Goal: Information Seeking & Learning: Learn about a topic

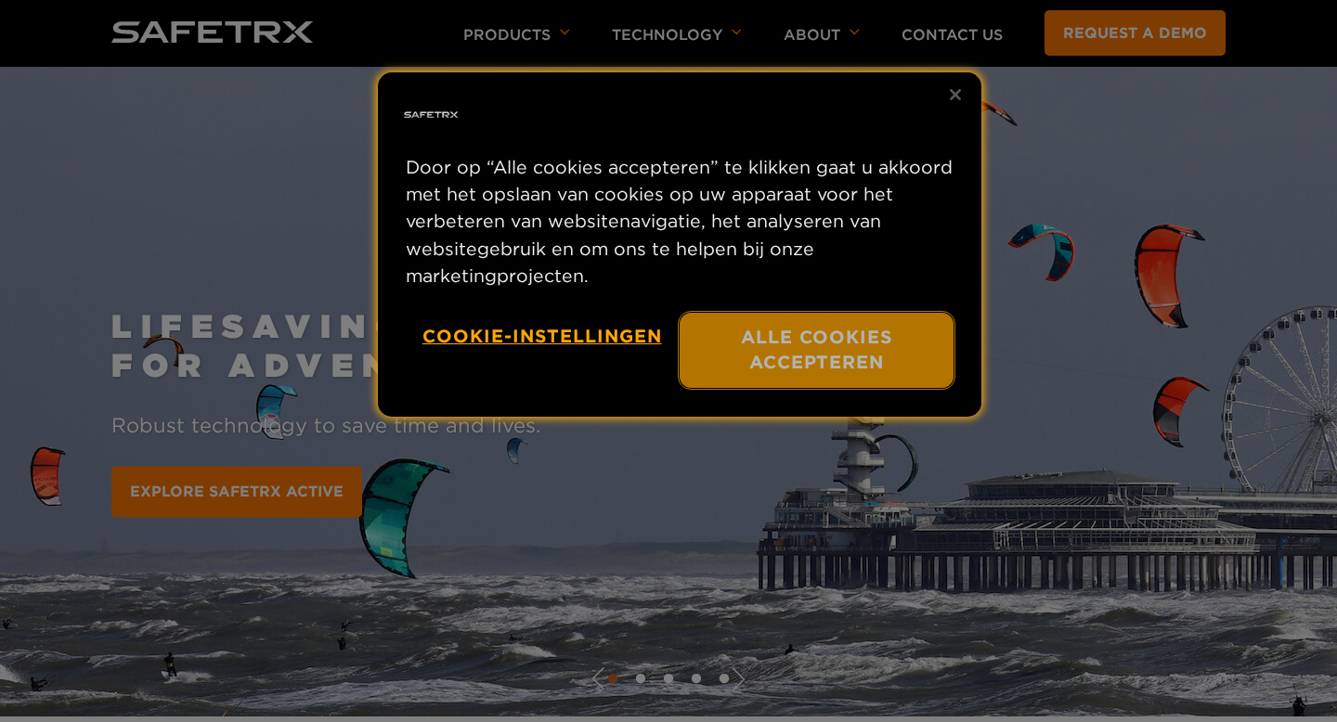
click at [824, 363] on button "Alle cookies accepteren" at bounding box center [817, 350] width 274 height 75
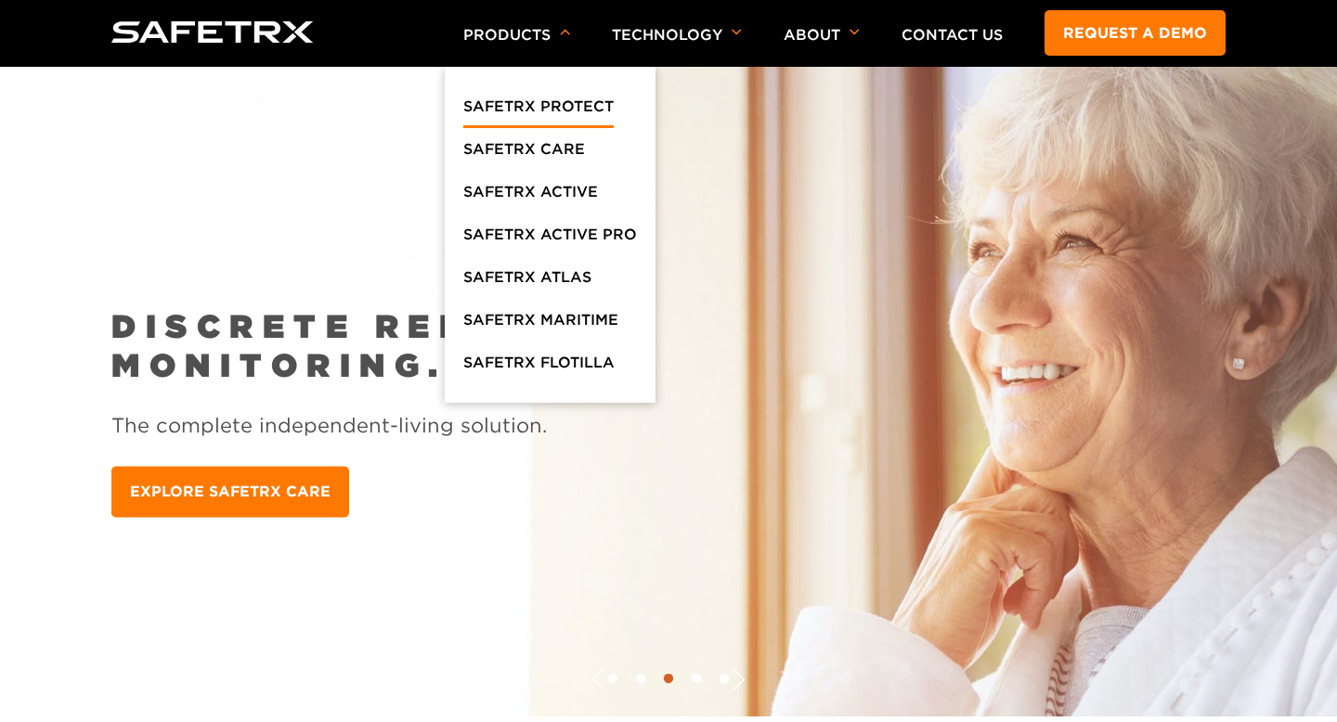
click at [536, 109] on link "SafeTrx Protect" at bounding box center [538, 111] width 150 height 33
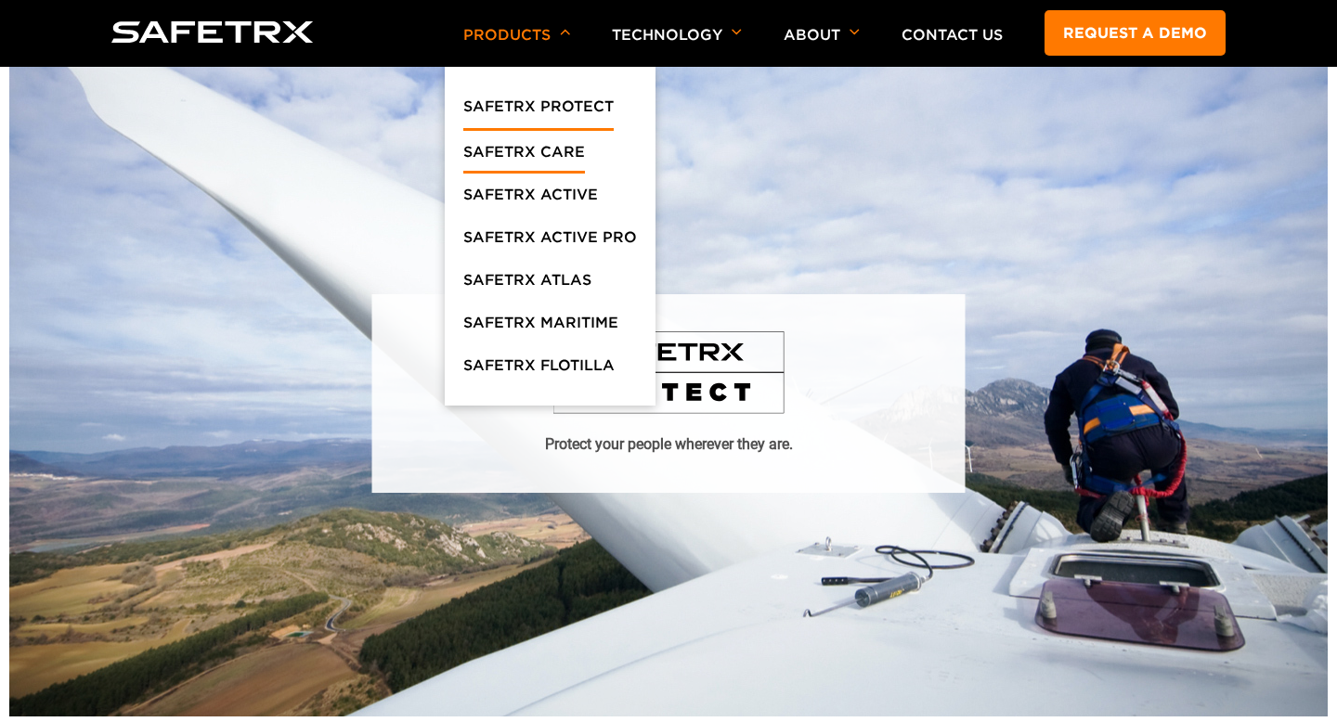
click at [537, 153] on link "SafeTrx Care" at bounding box center [524, 156] width 122 height 33
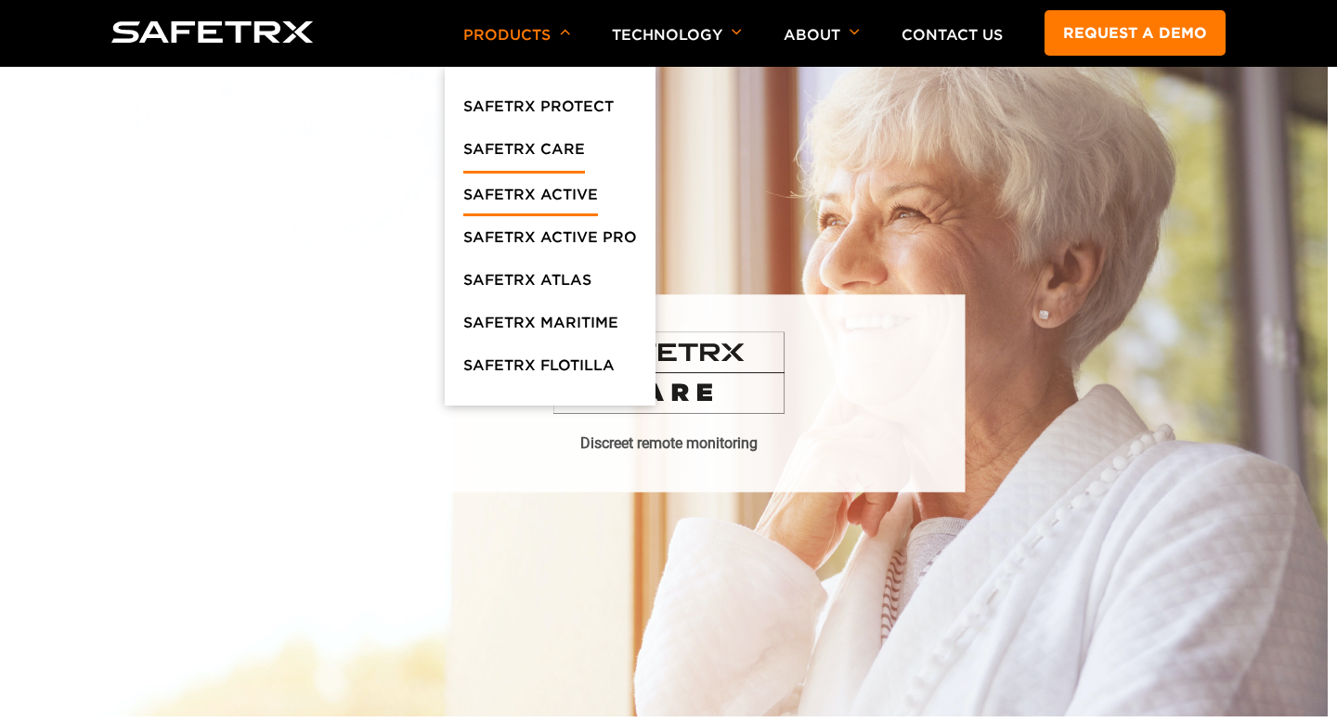
click at [543, 201] on link "SafeTrx Active" at bounding box center [530, 199] width 135 height 33
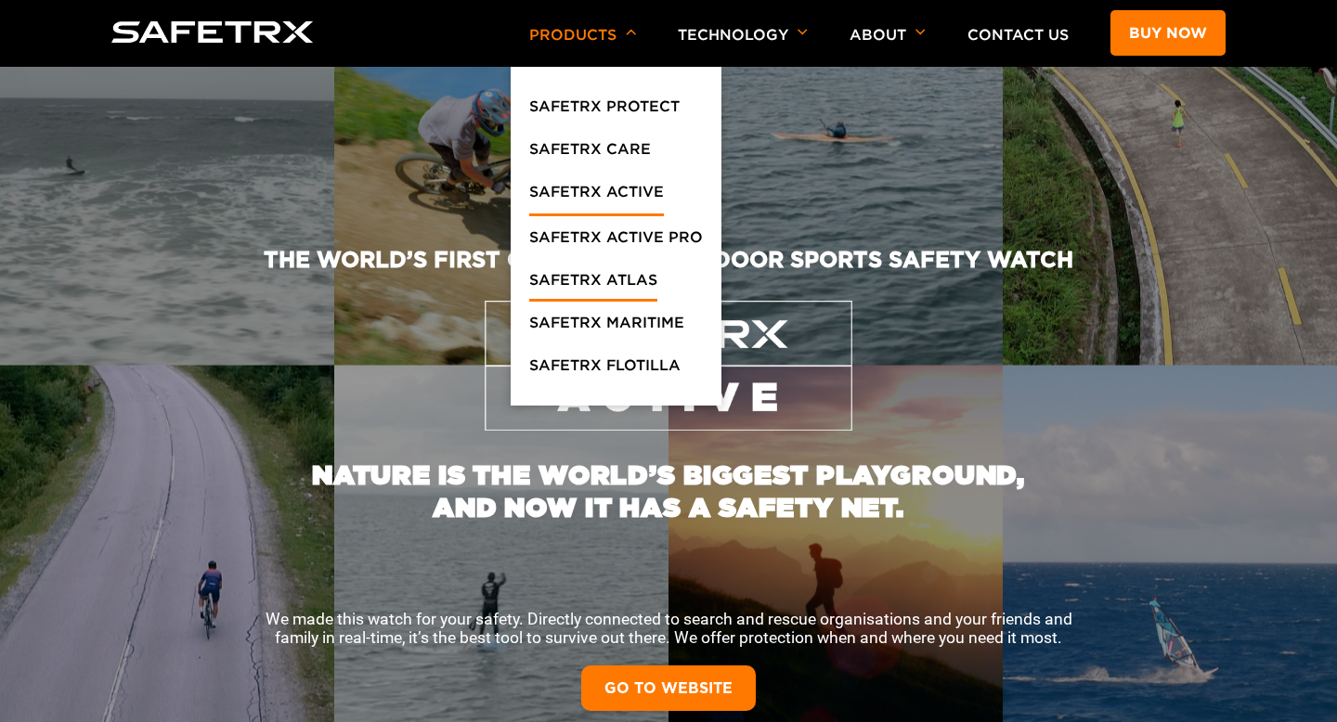
click at [612, 279] on link "SafeTrx Atlas" at bounding box center [593, 284] width 128 height 33
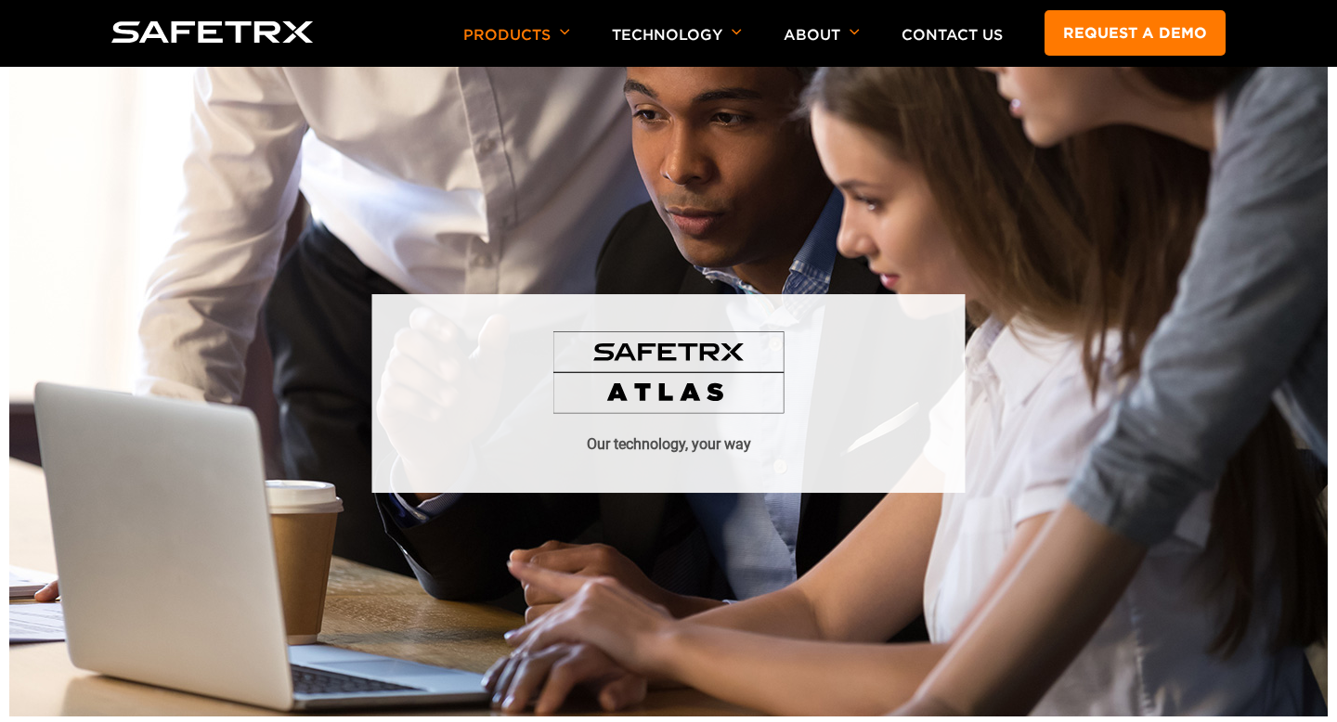
click at [646, 389] on img at bounding box center [668, 373] width 232 height 84
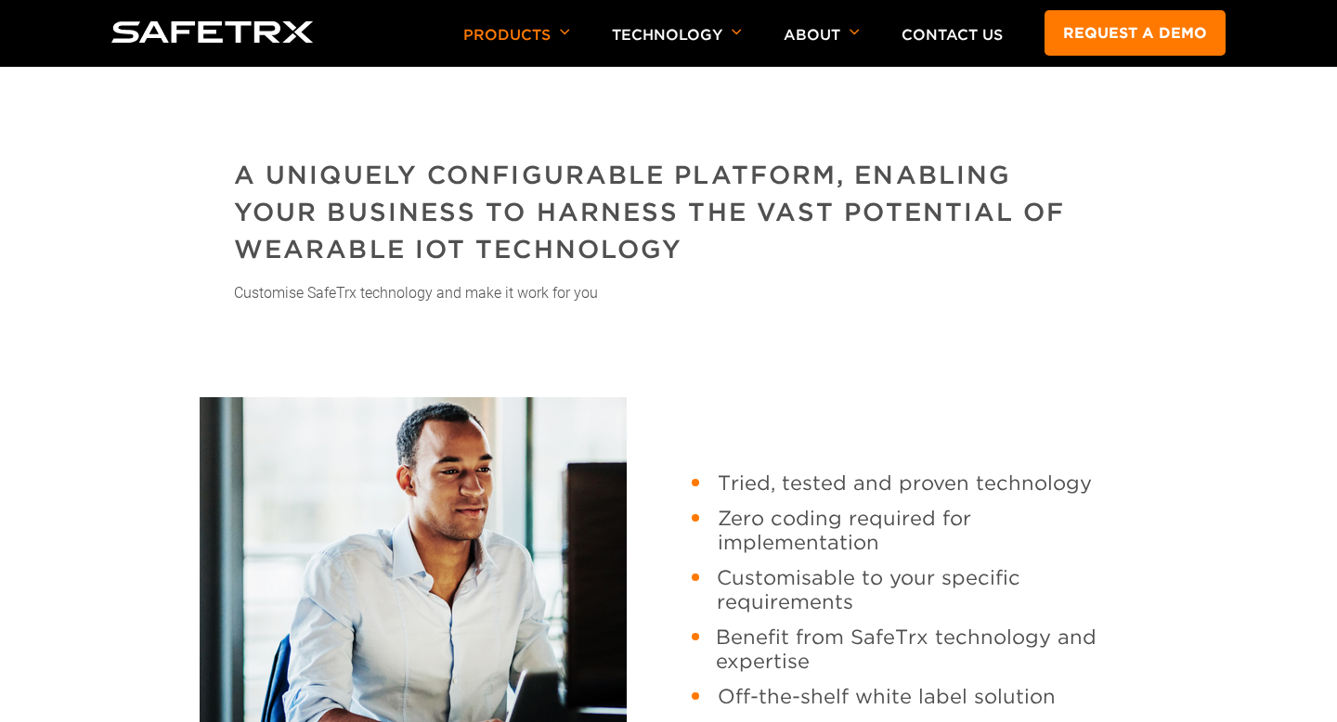
scroll to position [1293, 0]
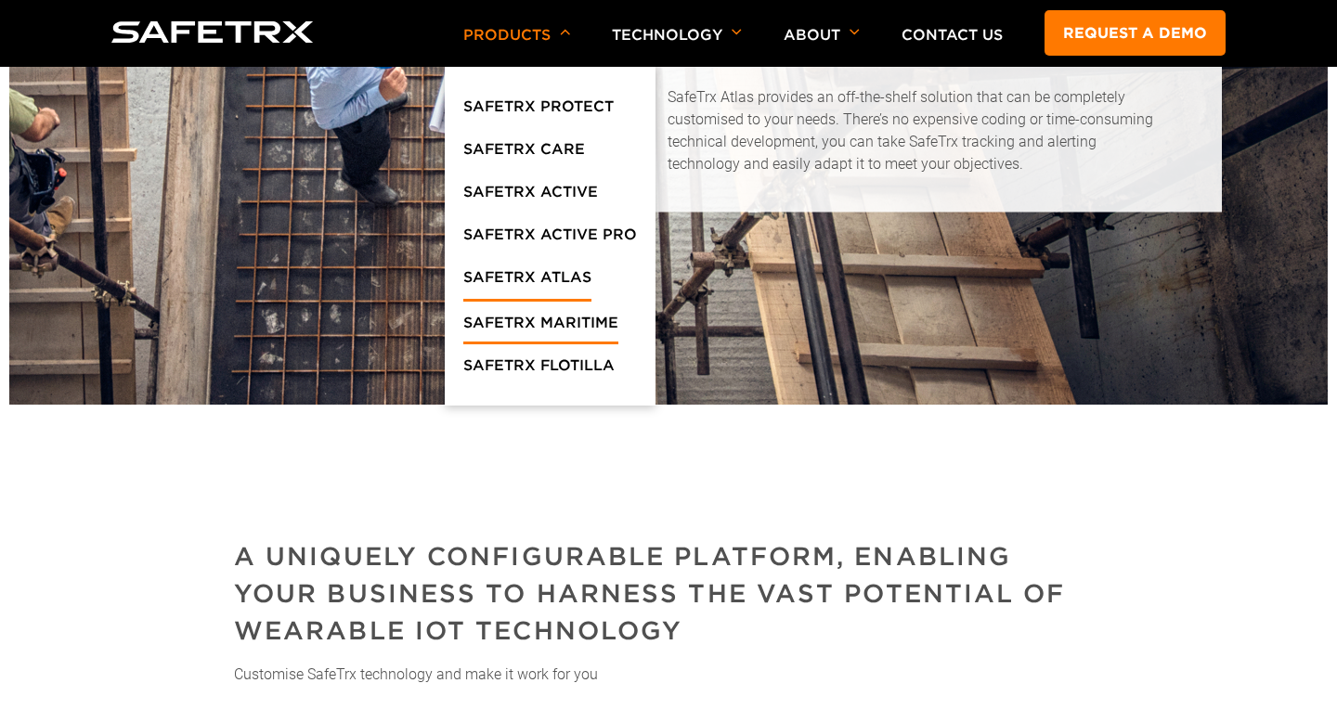
click at [517, 317] on link "SafeTrx Maritime" at bounding box center [540, 327] width 155 height 33
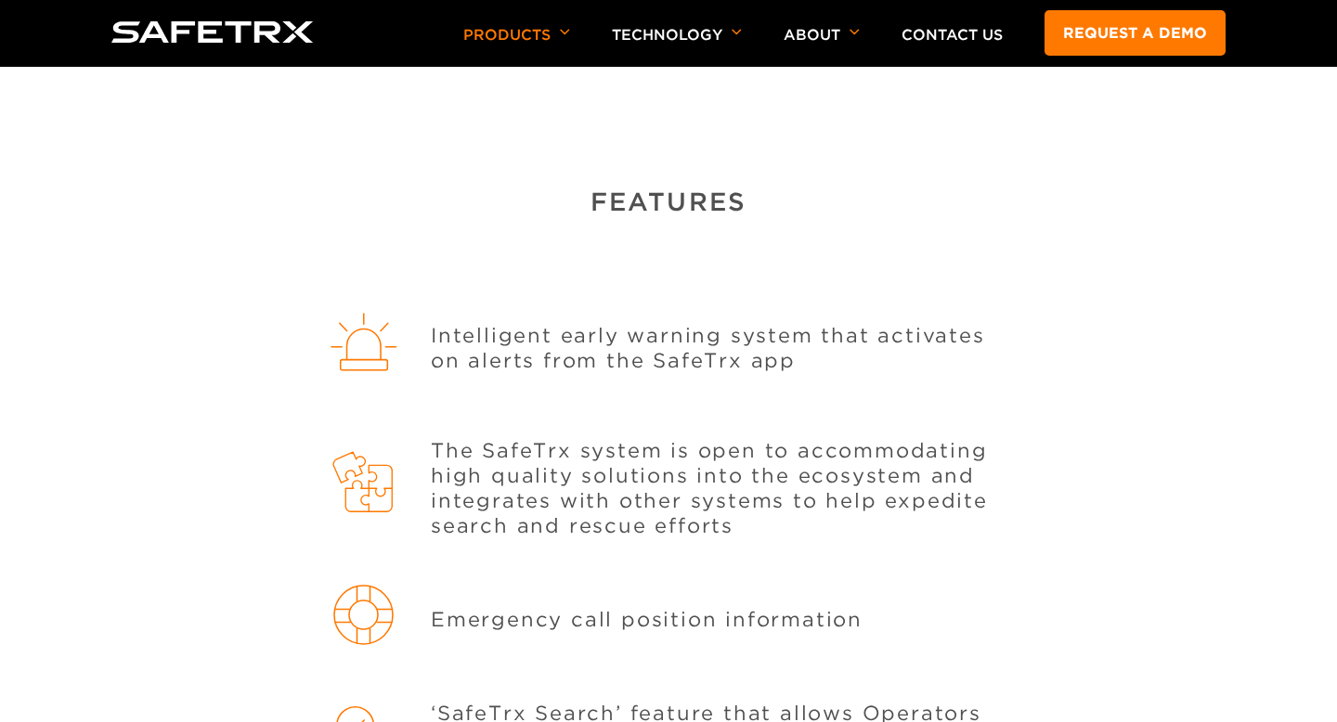
scroll to position [1698, 0]
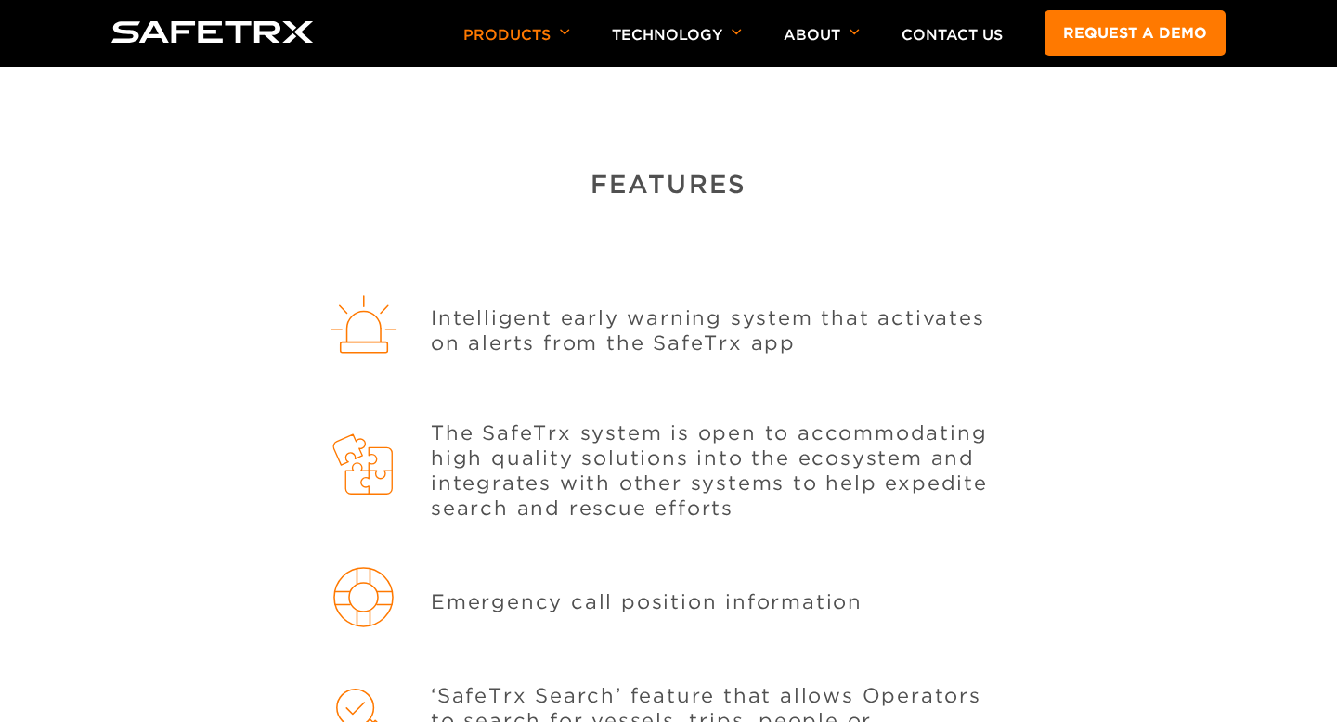
click at [799, 340] on p "Intelligent early warning system that activates on alerts from the SafeTrx app" at bounding box center [719, 330] width 577 height 50
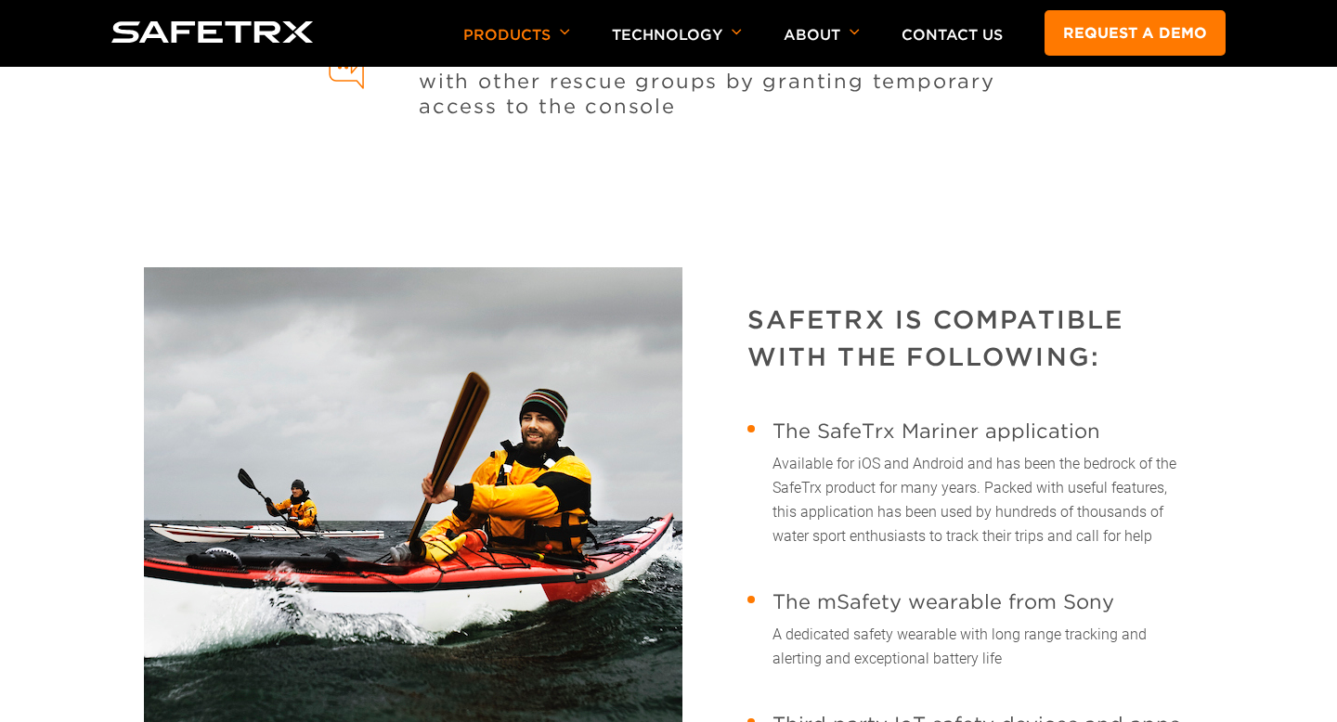
scroll to position [3095, 0]
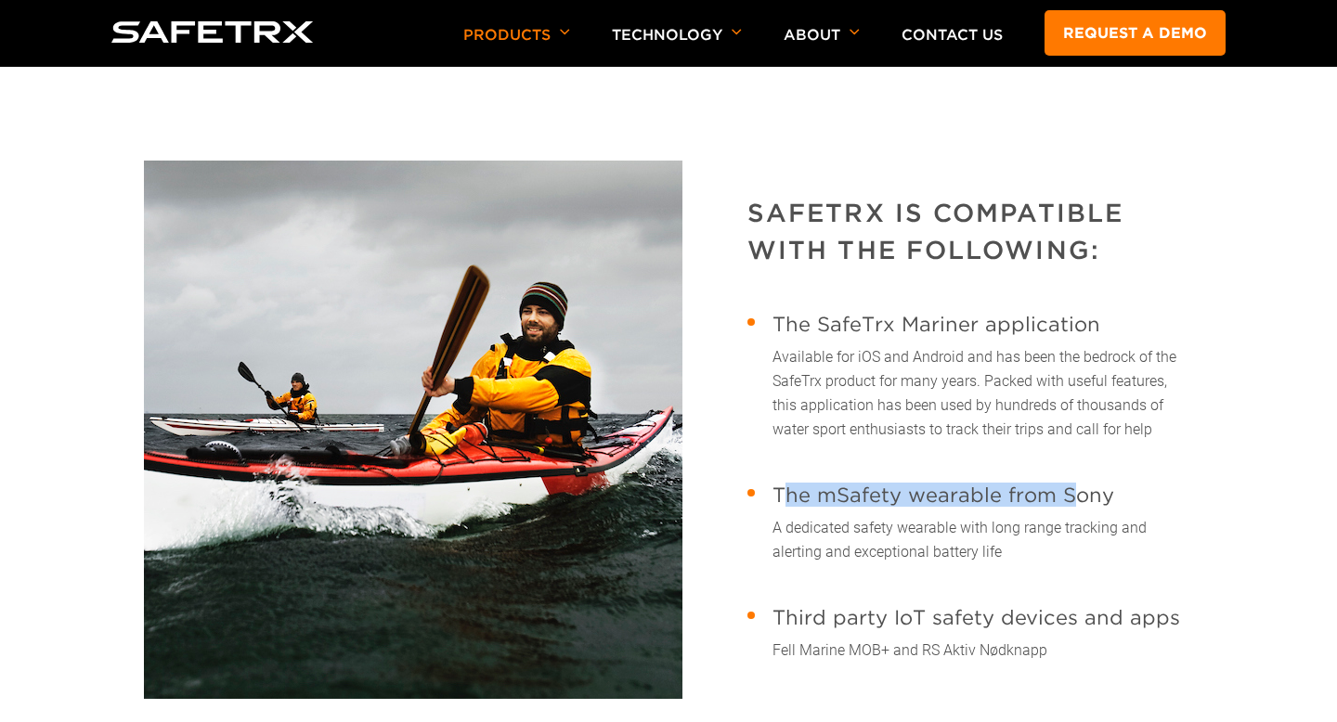
drag, startPoint x: 1077, startPoint y: 497, endPoint x: 779, endPoint y: 500, distance: 298.0
click at [779, 500] on span "The mSafety wearable from Sony" at bounding box center [982, 495] width 421 height 24
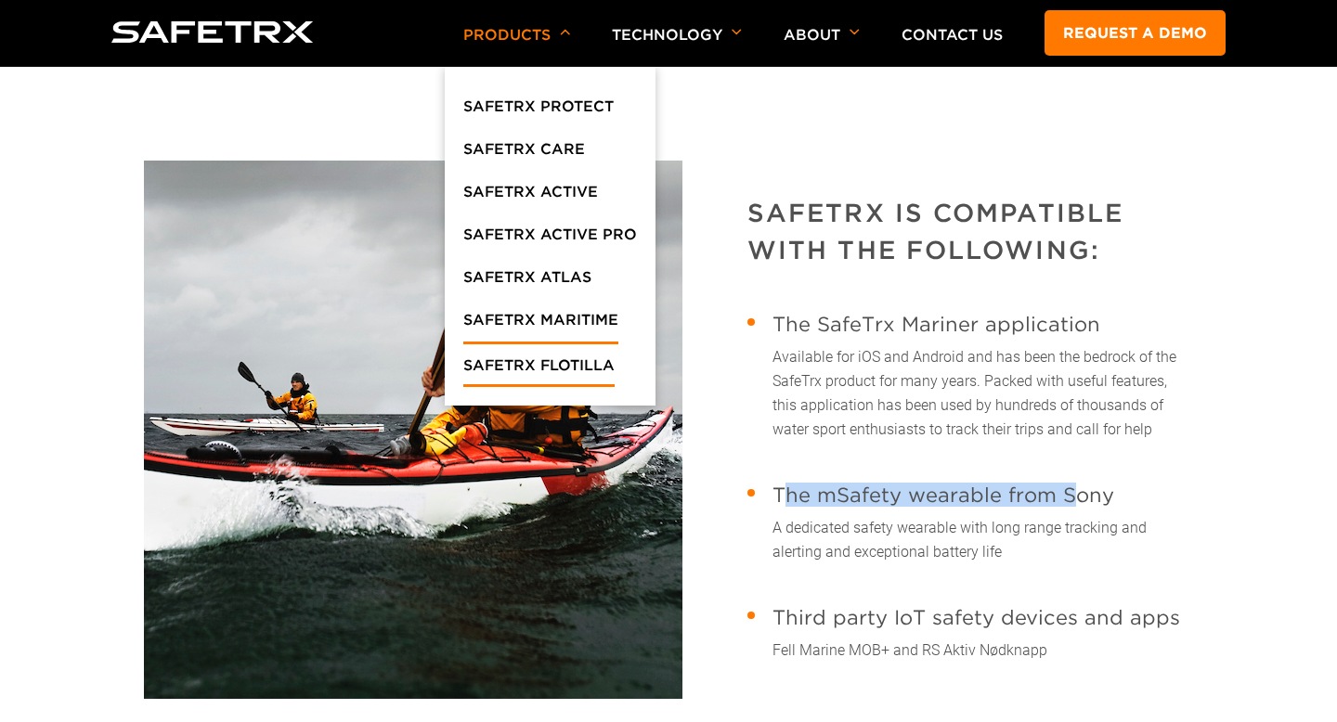
click at [562, 370] on link "SafeTrx Flotilla" at bounding box center [538, 370] width 151 height 33
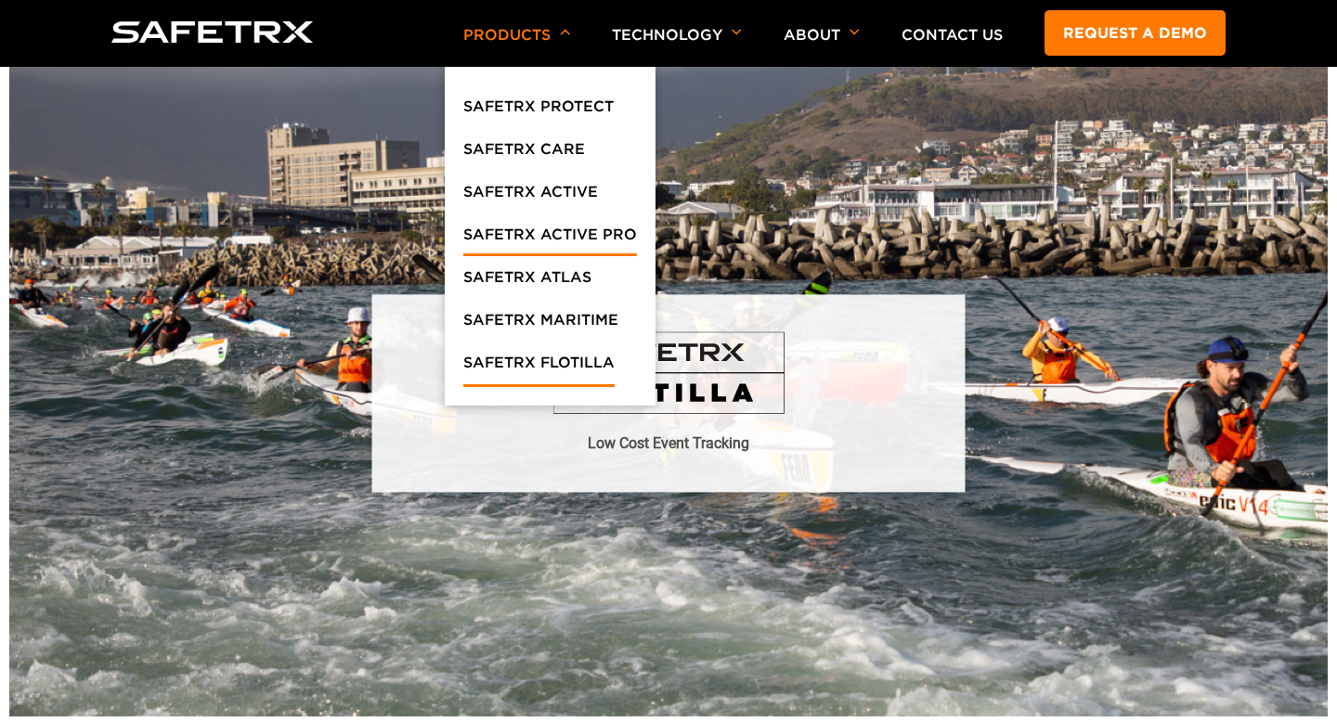
click at [534, 227] on link "SafeTrx Active Pro" at bounding box center [550, 239] width 174 height 33
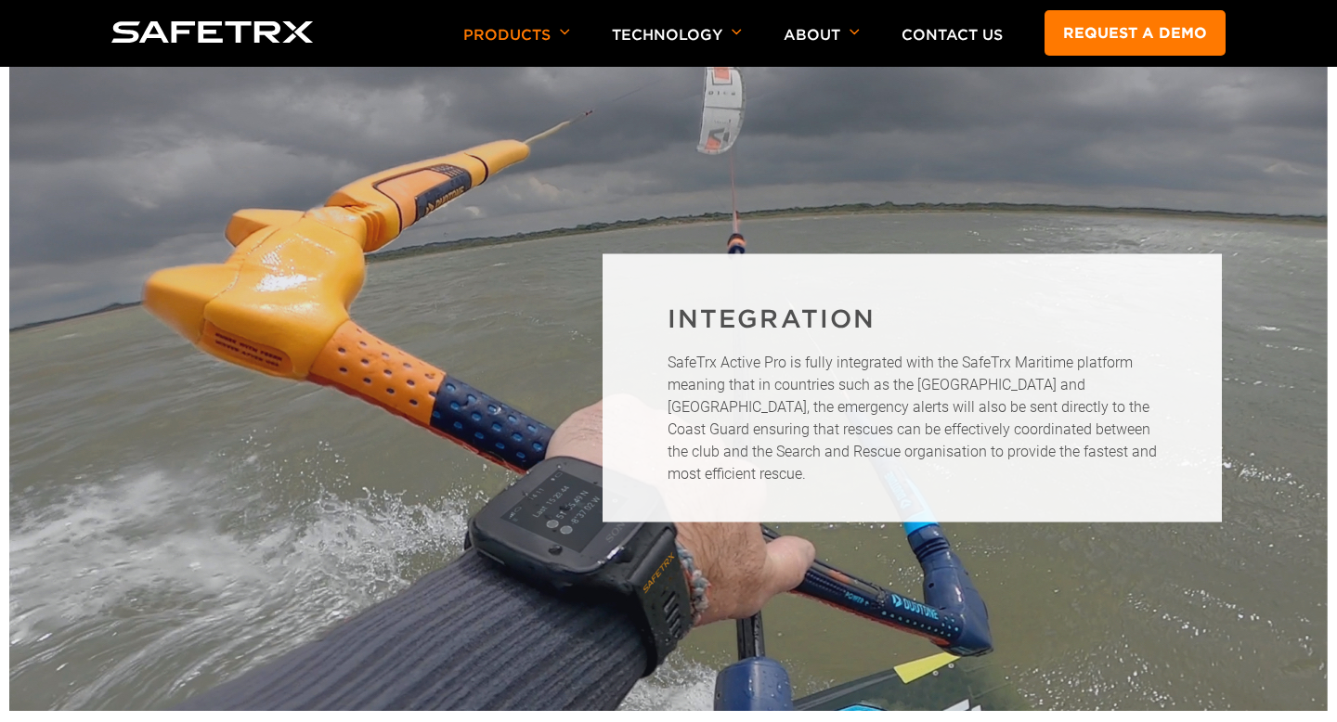
scroll to position [4430, 0]
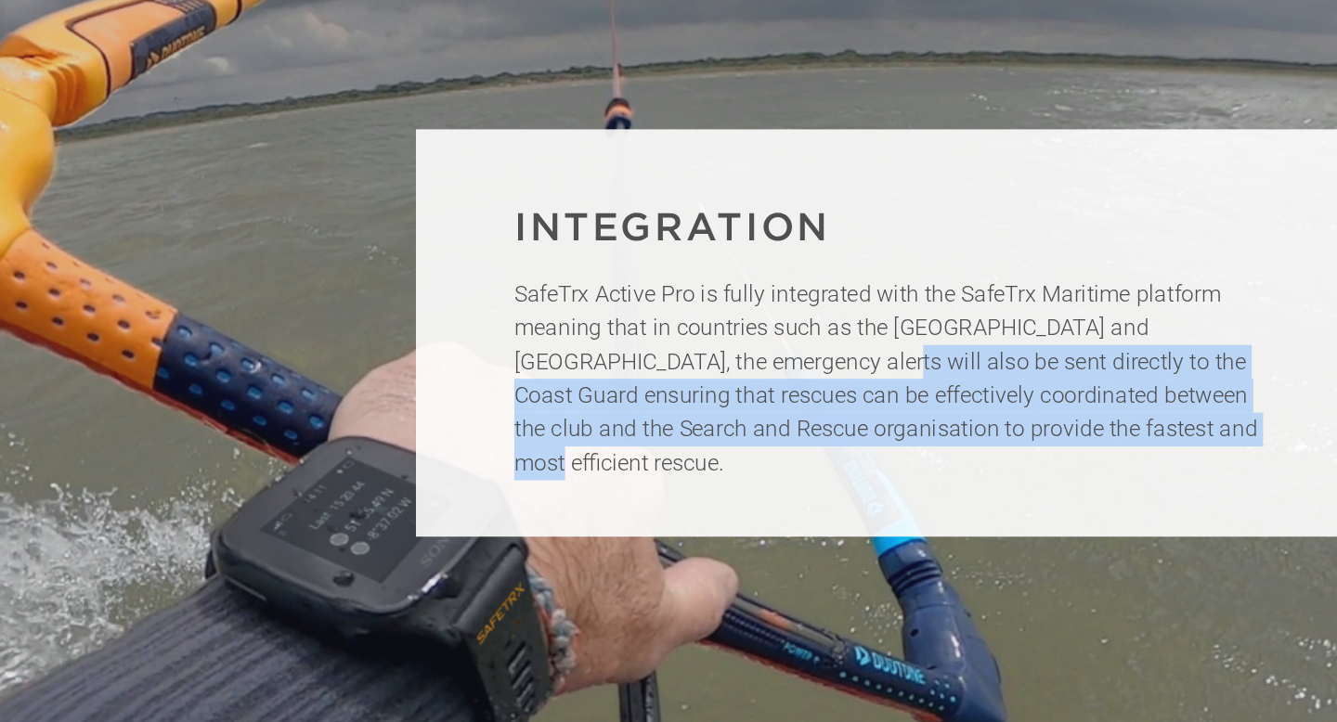
drag, startPoint x: 866, startPoint y: 381, endPoint x: 1135, endPoint y: 428, distance: 273.4
click at [1135, 428] on p "SafeTrx Active Pro is fully integrated with the SafeTrx Maritime platform meani…" at bounding box center [912, 380] width 489 height 134
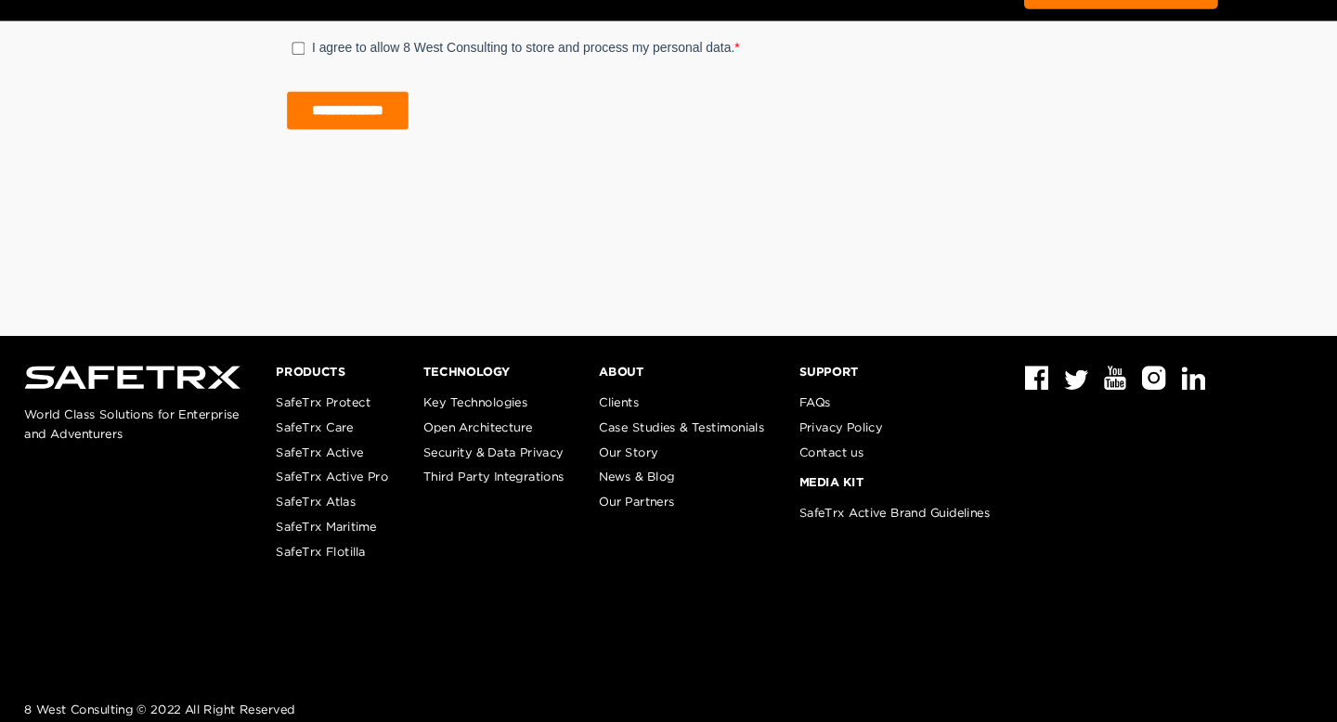
scroll to position [5741, 0]
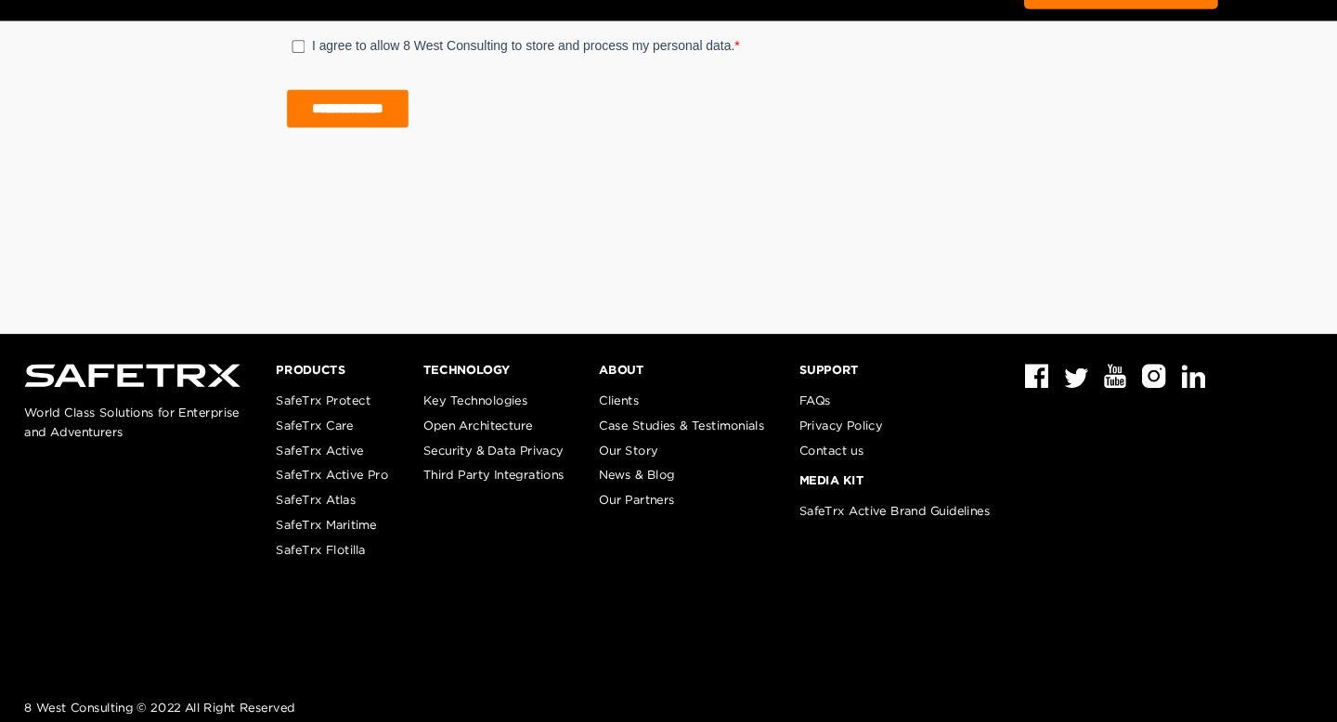
click at [395, 489] on link "SafeTrx Active Pro" at bounding box center [398, 491] width 105 height 14
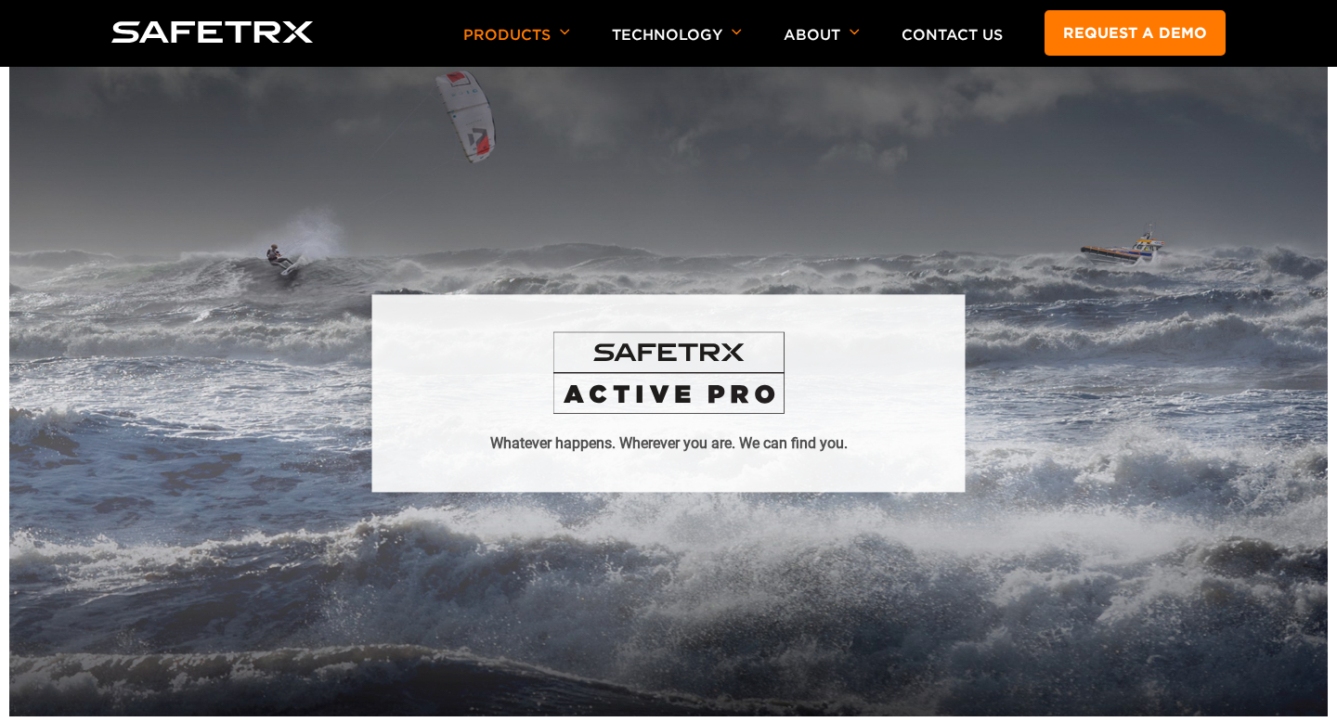
click at [632, 373] on img at bounding box center [668, 372] width 232 height 83
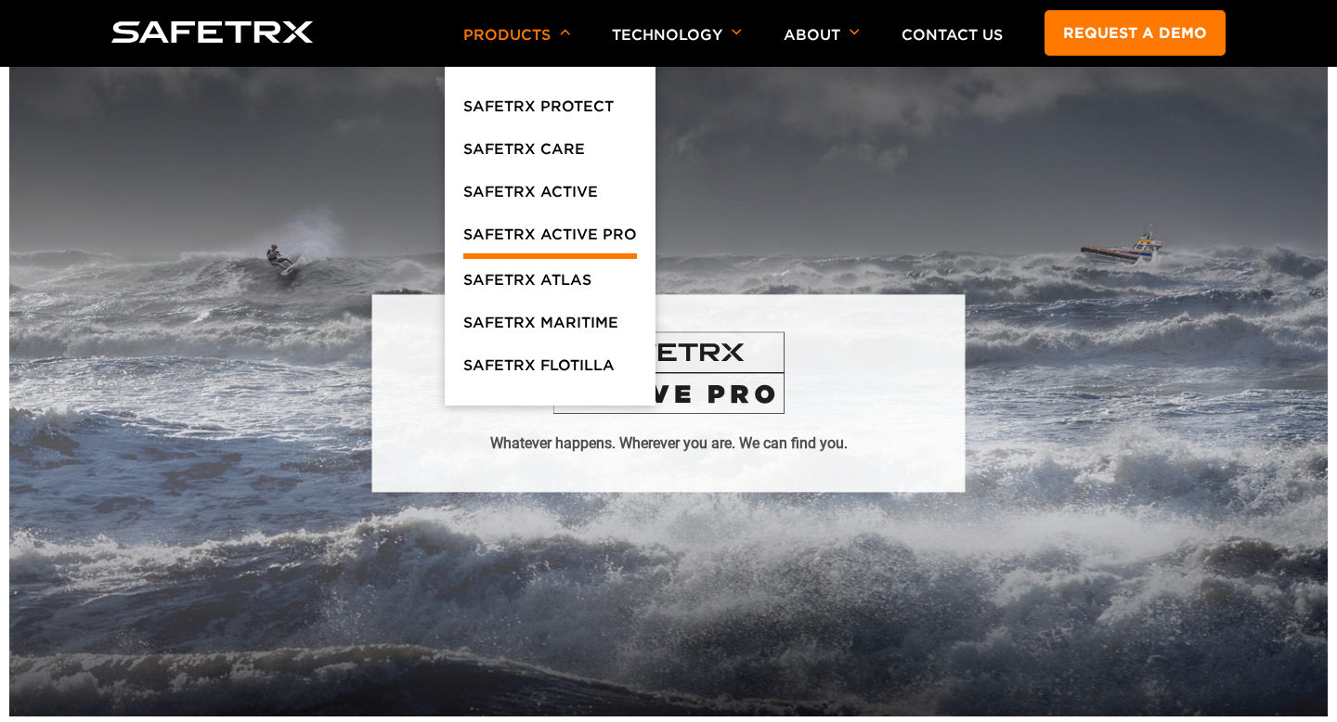
click at [549, 243] on link "SafeTrx Active Pro" at bounding box center [550, 241] width 174 height 36
